Goal: Information Seeking & Learning: Learn about a topic

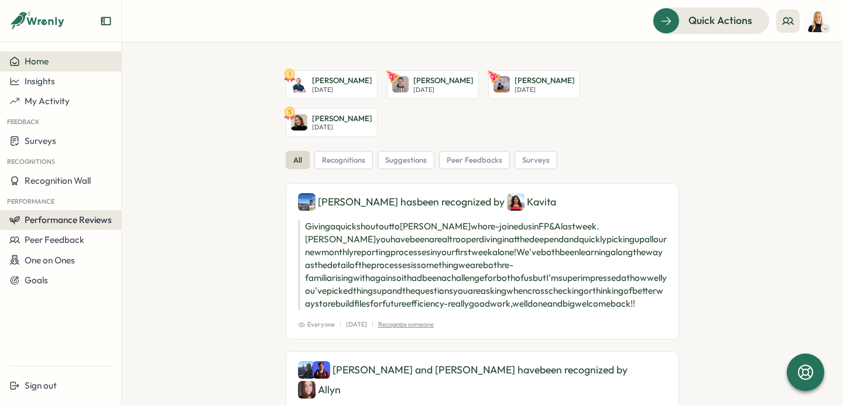
click at [45, 225] on button "Performance Reviews" at bounding box center [60, 220] width 121 height 20
click at [128, 231] on div "Insights" at bounding box center [140, 231] width 33 height 13
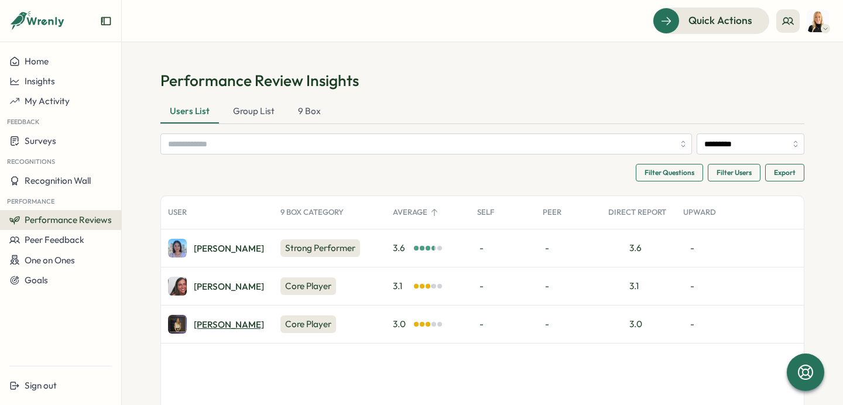
click at [213, 320] on div "[PERSON_NAME]" at bounding box center [229, 324] width 70 height 9
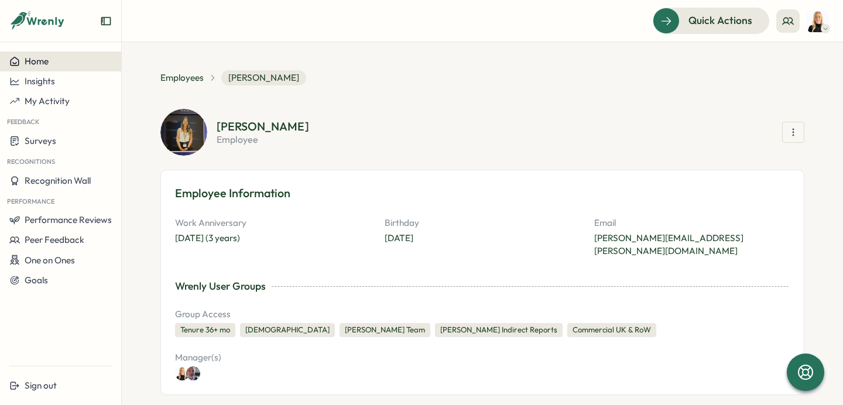
click at [58, 66] on div "Home" at bounding box center [60, 61] width 102 height 11
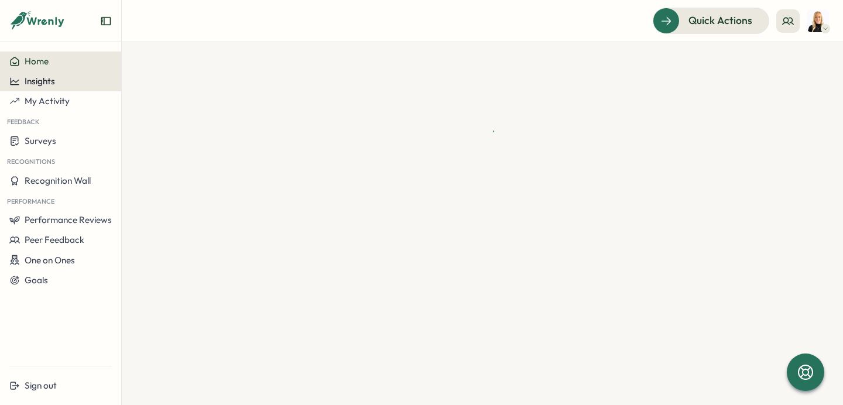
click at [56, 83] on div "Insights" at bounding box center [60, 81] width 102 height 11
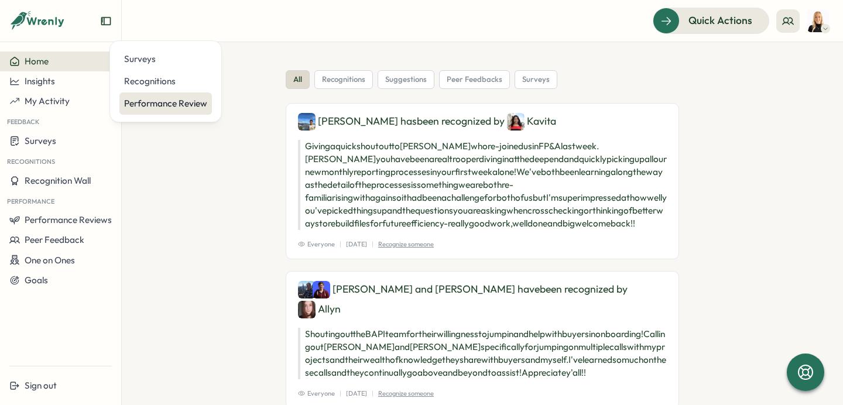
click at [166, 102] on div "Performance Review" at bounding box center [165, 103] width 83 height 13
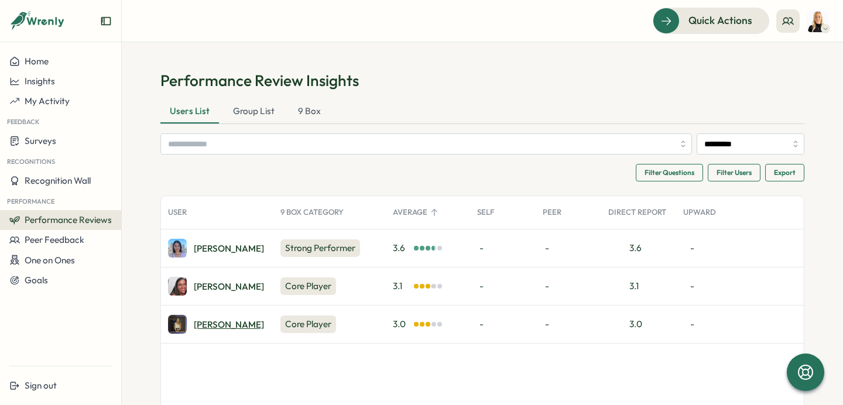
click at [210, 325] on div "[PERSON_NAME]" at bounding box center [229, 324] width 70 height 9
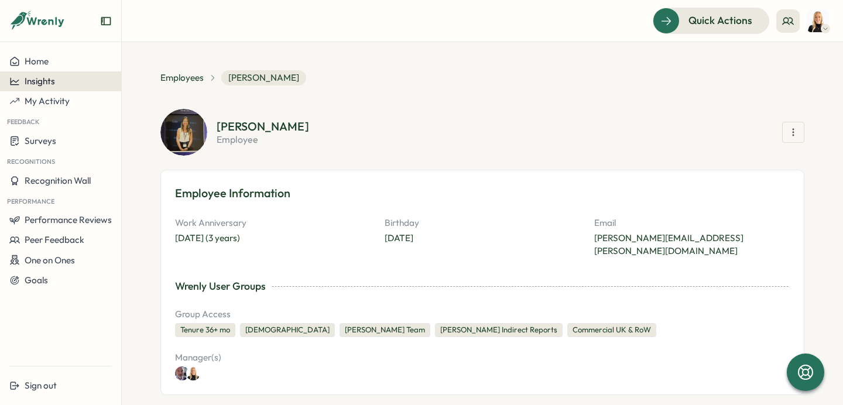
click at [53, 81] on span "Insights" at bounding box center [40, 81] width 30 height 11
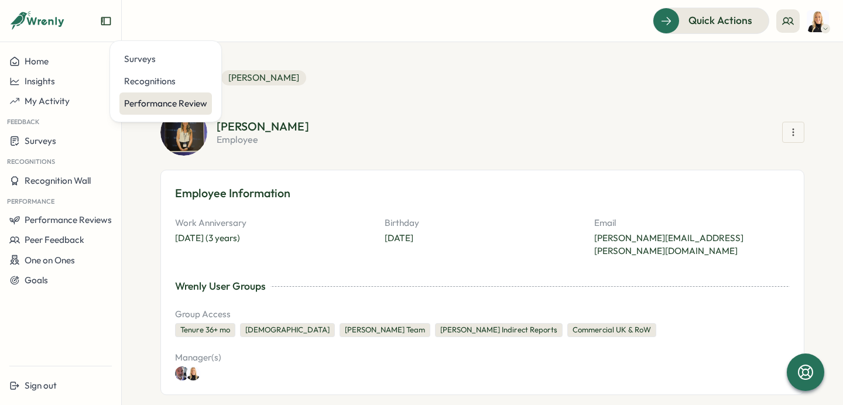
click at [169, 107] on div "Performance Review" at bounding box center [165, 103] width 83 height 13
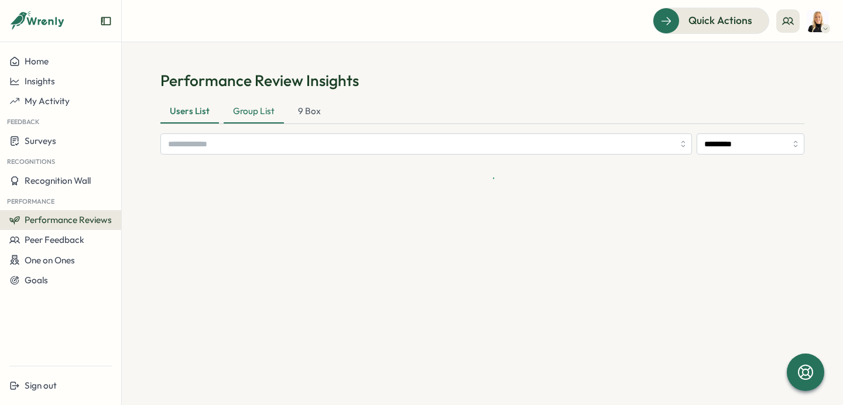
click at [255, 109] on div "Group List" at bounding box center [254, 111] width 60 height 23
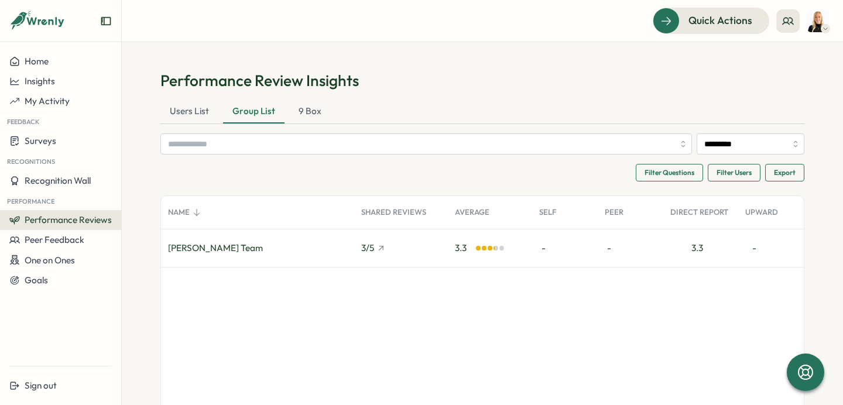
click at [225, 249] on div "[PERSON_NAME] Team" at bounding box center [215, 248] width 95 height 13
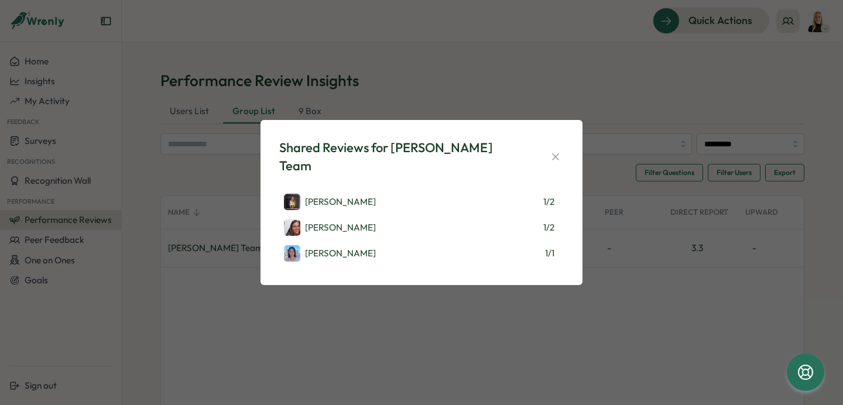
click at [564, 154] on div "Shared Reviews for Hannah Dickens's Team Naomi Vent 1 / 2 Eliza Sandaver 1 / 2 …" at bounding box center [422, 202] width 294 height 137
click at [561, 160] on icon "button" at bounding box center [556, 157] width 12 height 12
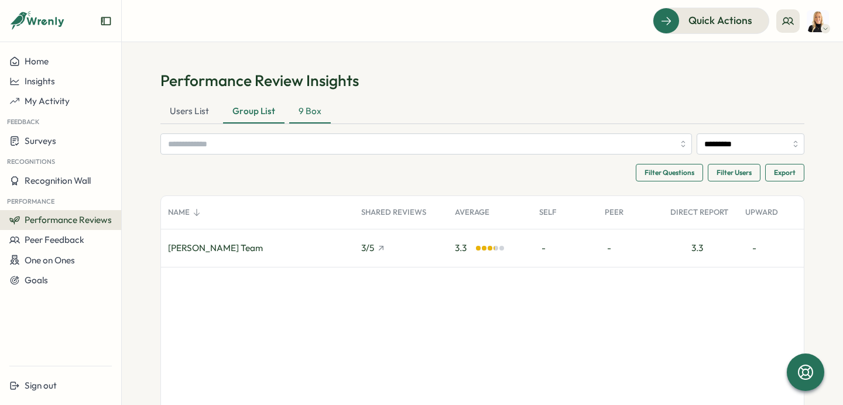
click at [304, 104] on div "9 Box" at bounding box center [310, 111] width 42 height 23
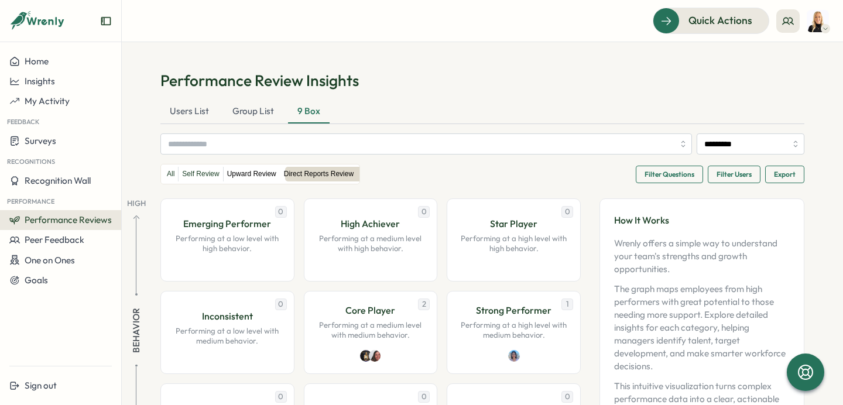
click at [244, 176] on label "Upward Review" at bounding box center [252, 174] width 56 height 15
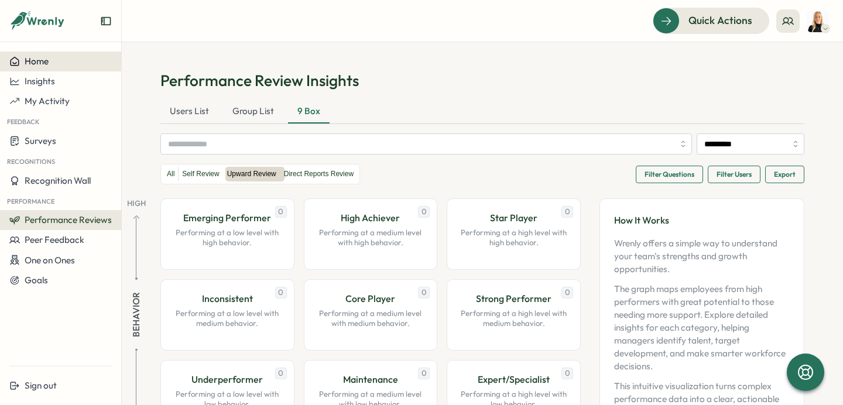
click at [45, 61] on span "Home" at bounding box center [37, 61] width 24 height 11
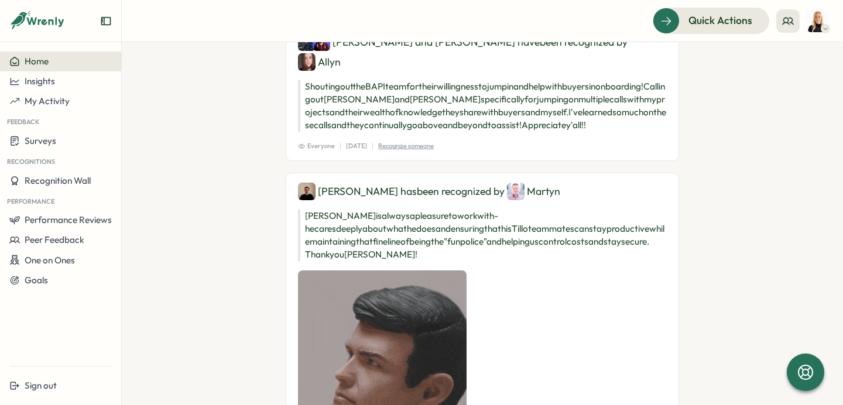
scroll to position [853, 0]
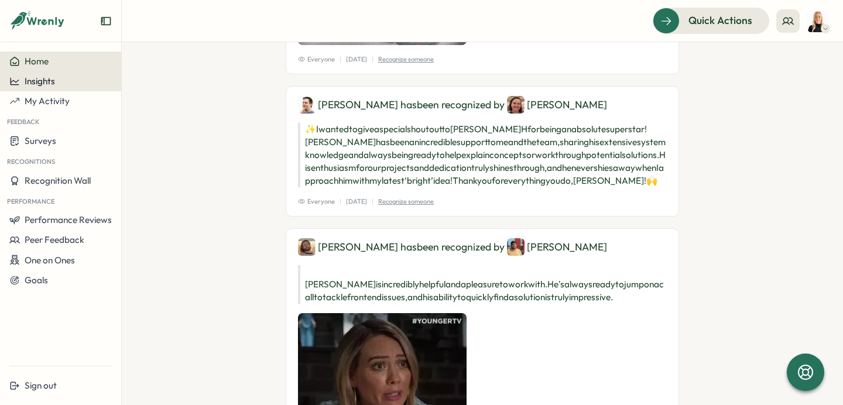
click at [74, 73] on button "Insights" at bounding box center [60, 81] width 121 height 20
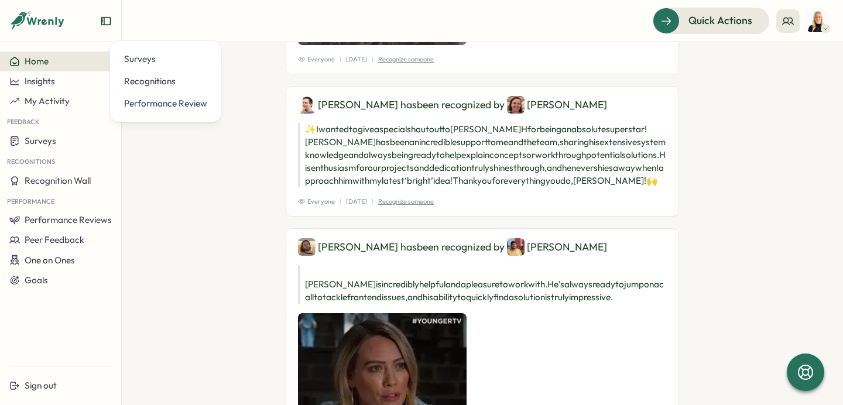
click at [177, 115] on div "Surveys Recognitions Performance Review" at bounding box center [166, 81] width 112 height 82
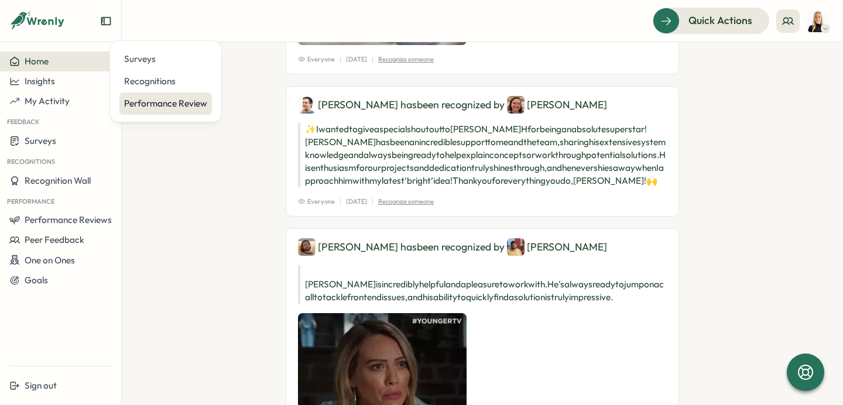
click at [170, 102] on div "Performance Review" at bounding box center [165, 103] width 83 height 13
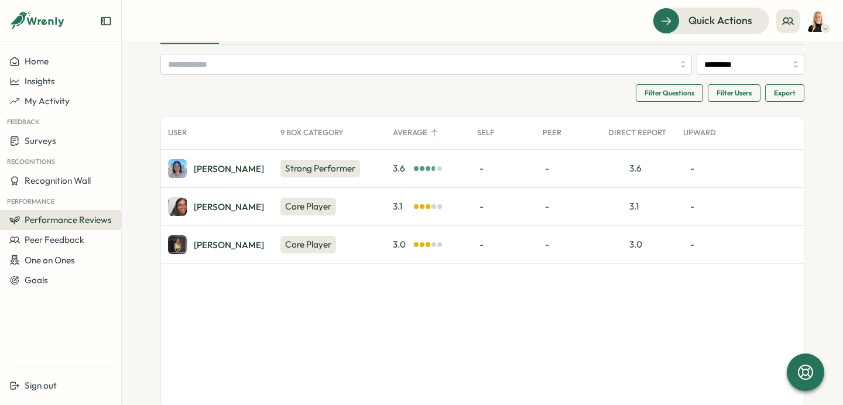
scroll to position [94, 0]
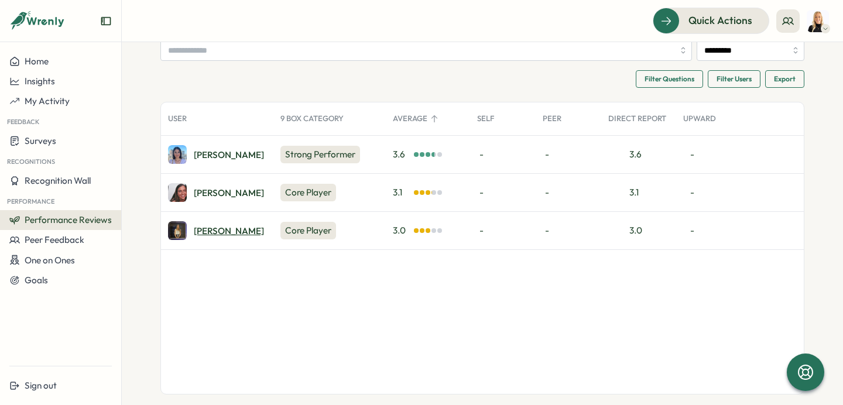
click at [206, 231] on div "[PERSON_NAME]" at bounding box center [229, 231] width 70 height 9
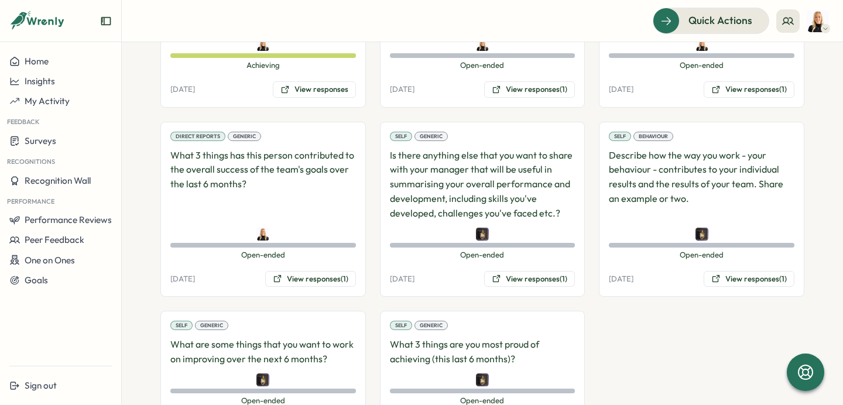
scroll to position [1113, 0]
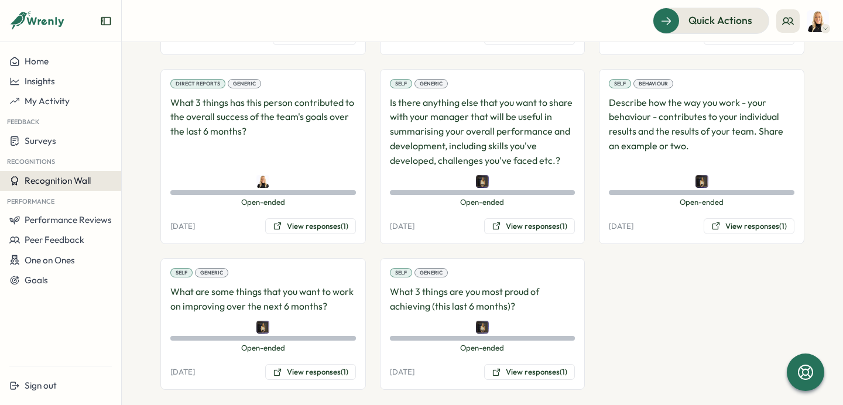
click at [49, 185] on span "Recognition Wall" at bounding box center [58, 180] width 66 height 11
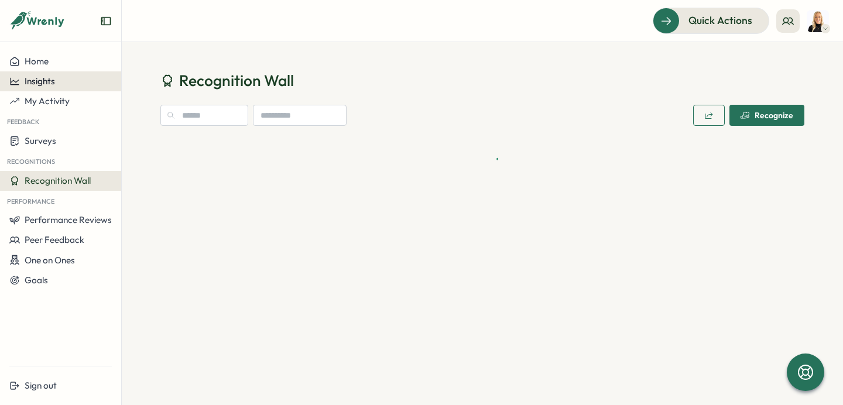
click at [59, 86] on div "Insights" at bounding box center [60, 81] width 102 height 11
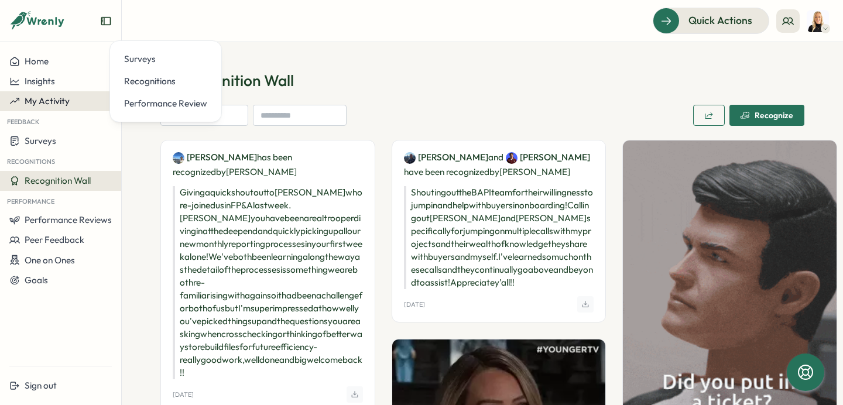
click at [67, 105] on span "My Activity" at bounding box center [47, 100] width 45 height 11
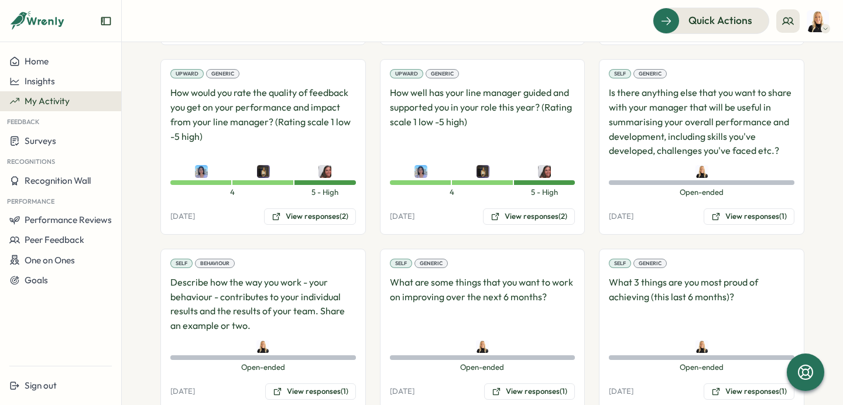
scroll to position [1520, 0]
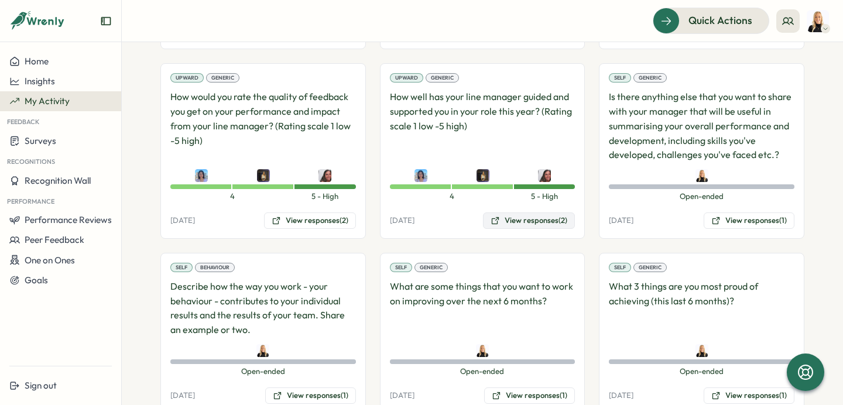
click at [551, 216] on button "View responses (2)" at bounding box center [529, 221] width 92 height 16
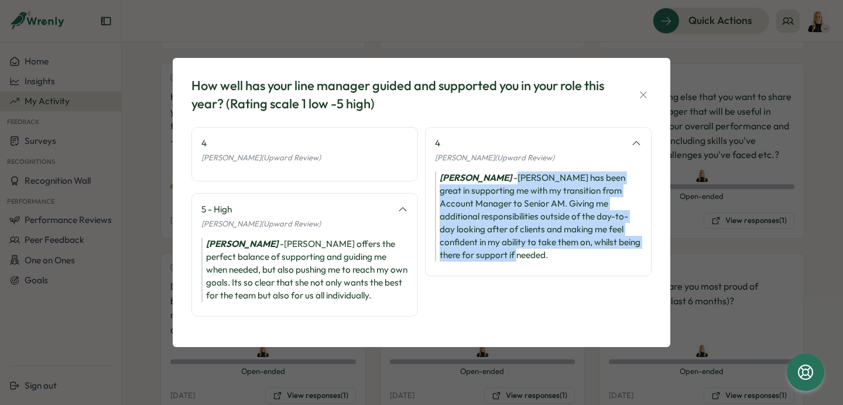
drag, startPoint x: 527, startPoint y: 258, endPoint x: 498, endPoint y: 180, distance: 82.5
click at [498, 180] on div "Naomi Vent - Hannah has been great in supporting me with my transition from Acc…" at bounding box center [538, 217] width 207 height 90
copy div "Hannah has been great in supporting me with my transition from Account Manager …"
click at [638, 87] on button "button" at bounding box center [643, 95] width 16 height 16
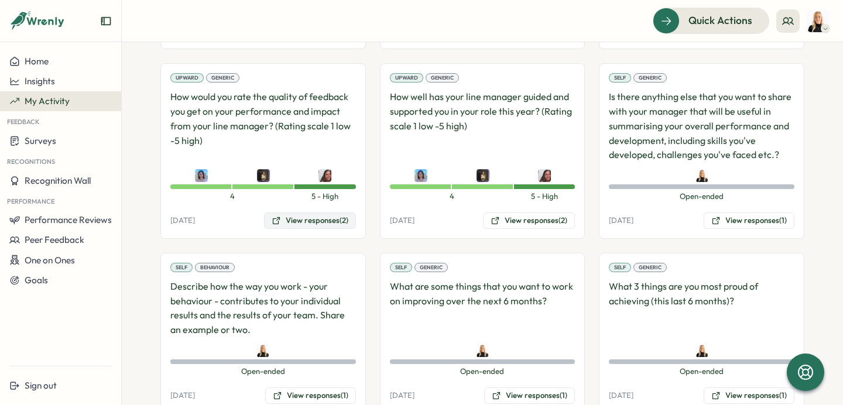
click at [310, 221] on button "View responses (2)" at bounding box center [310, 221] width 92 height 16
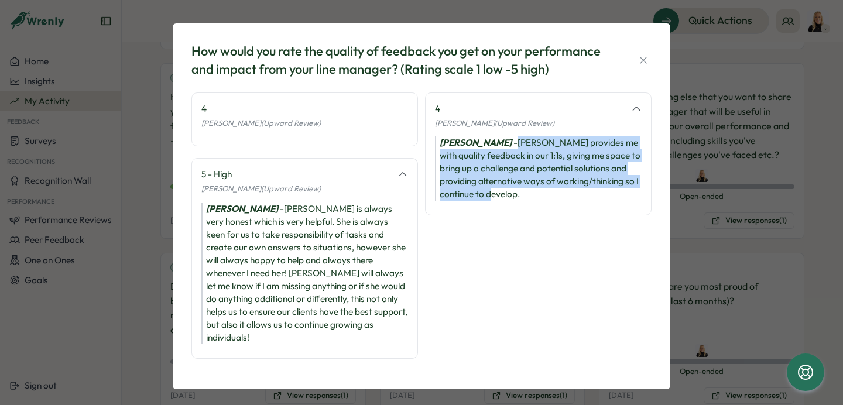
drag, startPoint x: 511, startPoint y: 196, endPoint x: 497, endPoint y: 143, distance: 55.1
click at [496, 143] on div "Naomi Vent - Hannah provides me with quality feedback in our 1:1s, giving me sp…" at bounding box center [538, 168] width 207 height 64
copy div "Hannah provides me with quality feedback in our 1:1s, giving me space to bring …"
click at [643, 61] on icon "button" at bounding box center [644, 60] width 12 height 12
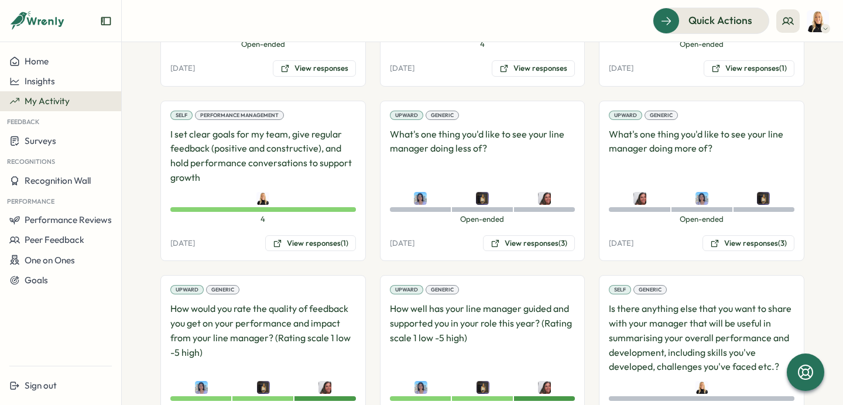
scroll to position [1304, 0]
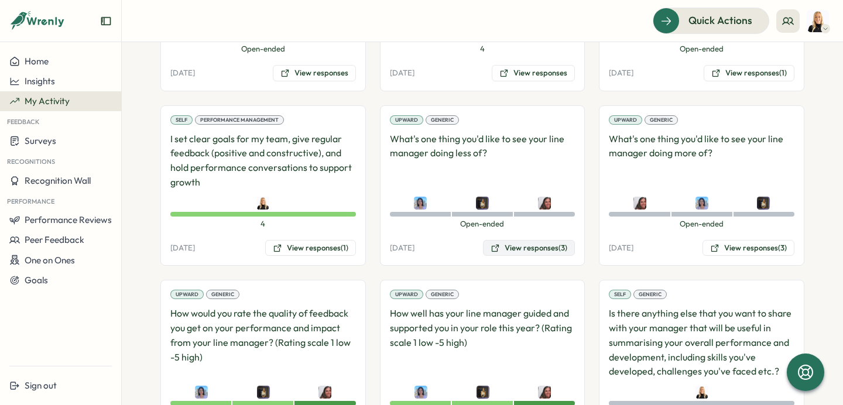
click at [524, 248] on button "View responses (3)" at bounding box center [529, 248] width 92 height 16
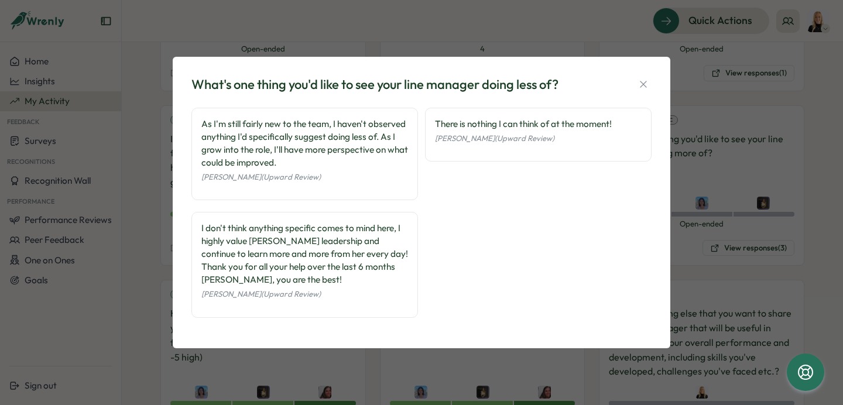
click at [510, 127] on div "There is nothing I can think of at the moment!" at bounding box center [538, 124] width 207 height 13
click at [733, 220] on div "What's one thing you'd like to see your line manager doing less of? As I'm stil…" at bounding box center [421, 202] width 843 height 405
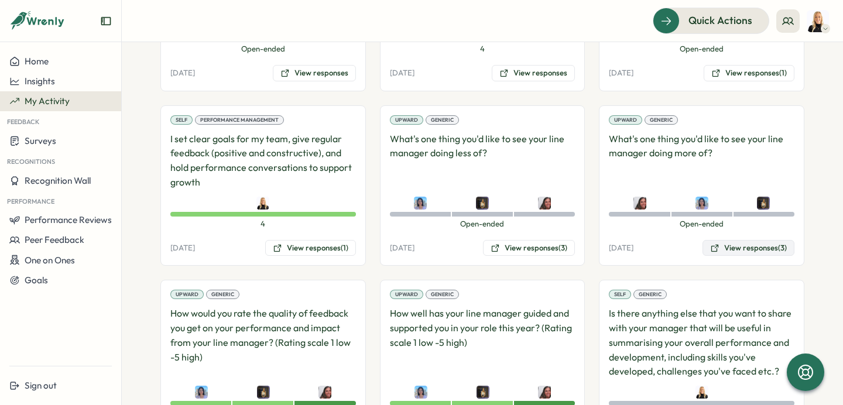
click at [745, 249] on button "View responses (3)" at bounding box center [749, 248] width 92 height 16
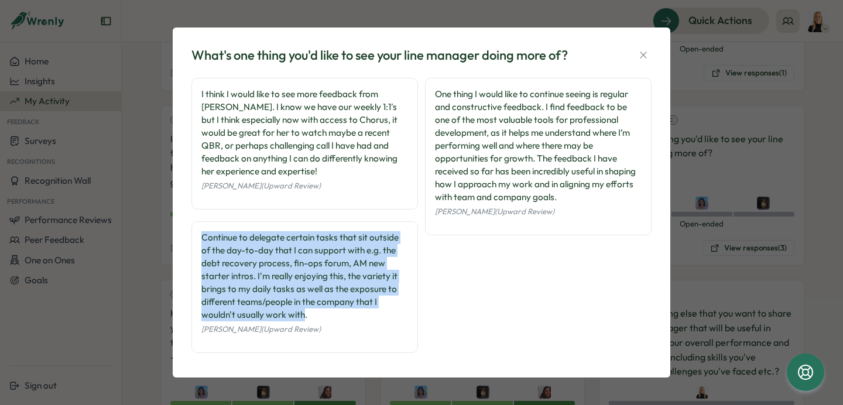
drag, startPoint x: 305, startPoint y: 316, endPoint x: 181, endPoint y: 237, distance: 146.7
click at [181, 237] on div "What's one thing you'd like to see your line manager doing more of? I think I w…" at bounding box center [422, 203] width 498 height 351
copy div "Continue to delegate certain tasks that sit outside of the day-to-day that I ca…"
